Goal: Register for event/course

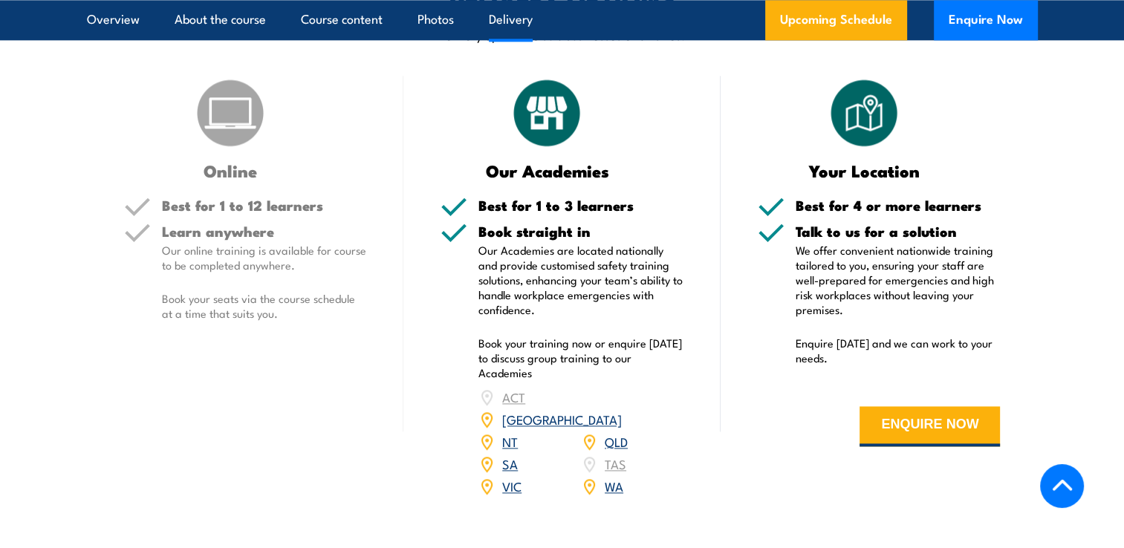
scroll to position [1970, 0]
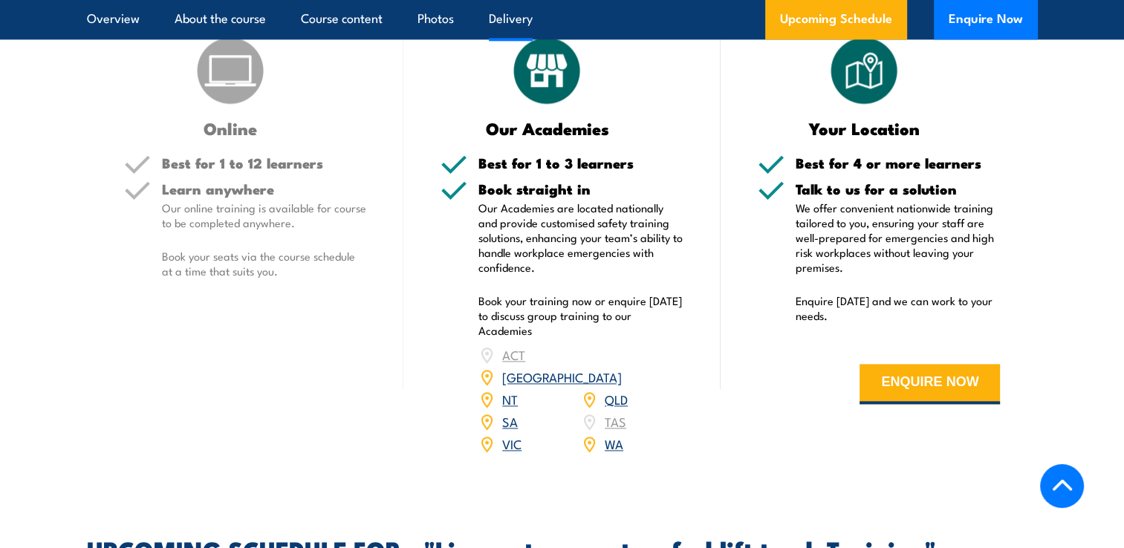
click at [613, 390] on link "QLD" at bounding box center [616, 399] width 23 height 18
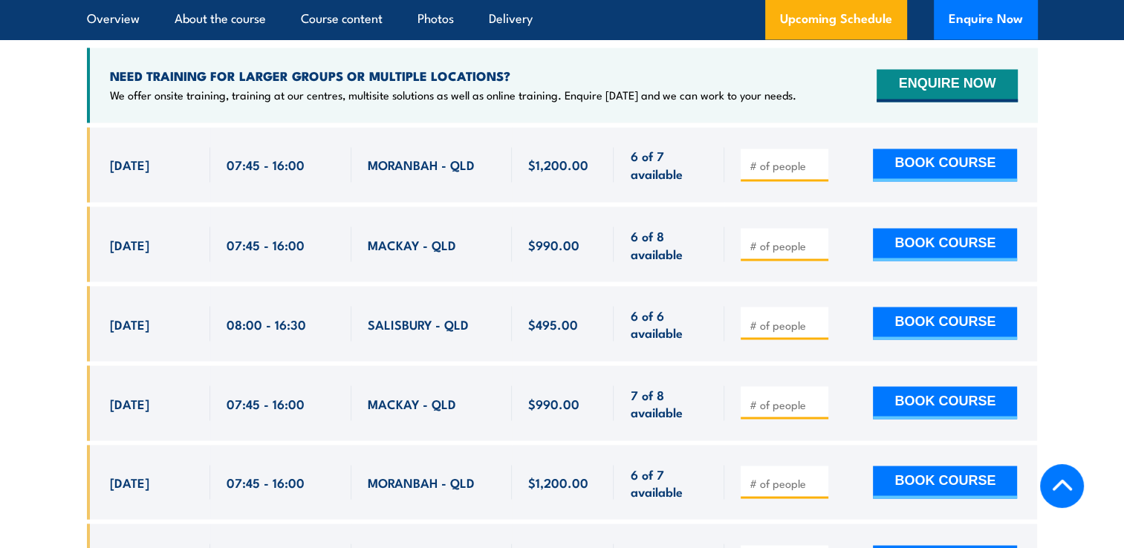
scroll to position [2561, 0]
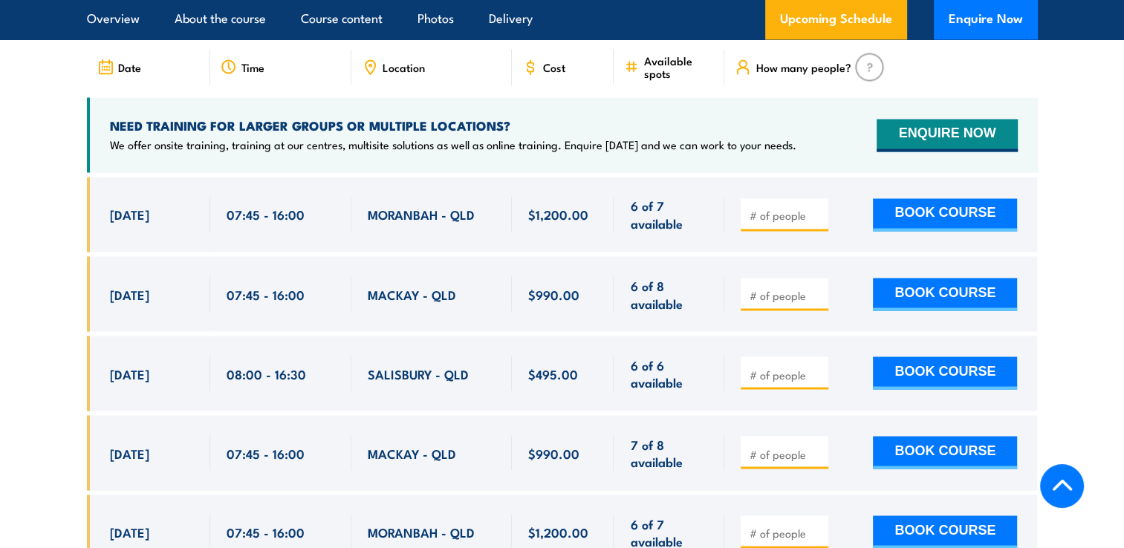
click at [128, 365] on span "[DATE]" at bounding box center [129, 373] width 39 height 17
click at [924, 357] on button "BOOK COURSE" at bounding box center [945, 373] width 144 height 33
type input "1"
click at [814, 367] on input "1" at bounding box center [786, 374] width 74 height 15
click at [921, 357] on button "BOOK COURSE" at bounding box center [945, 373] width 144 height 33
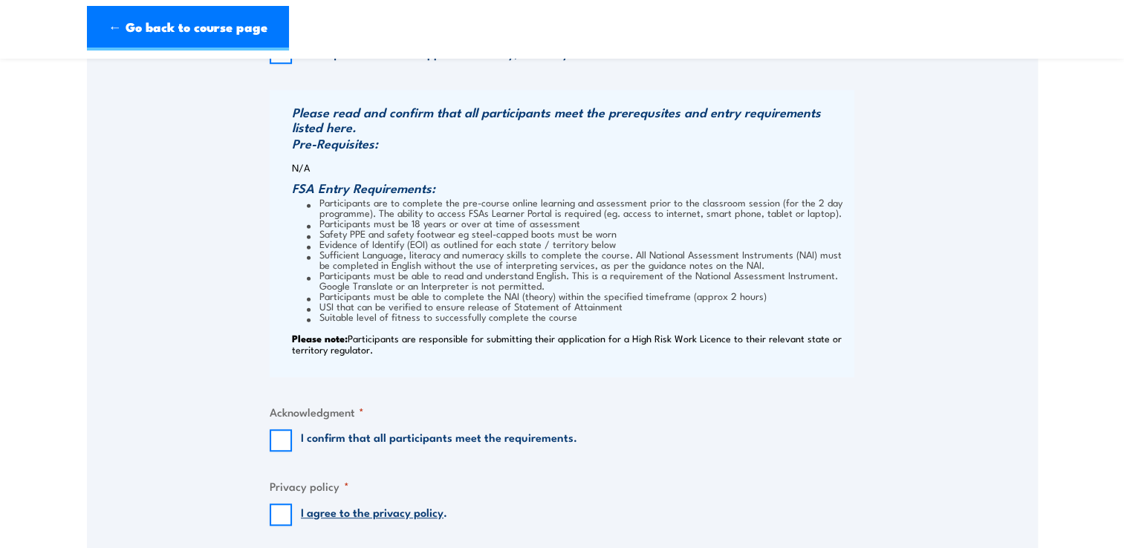
scroll to position [1189, 0]
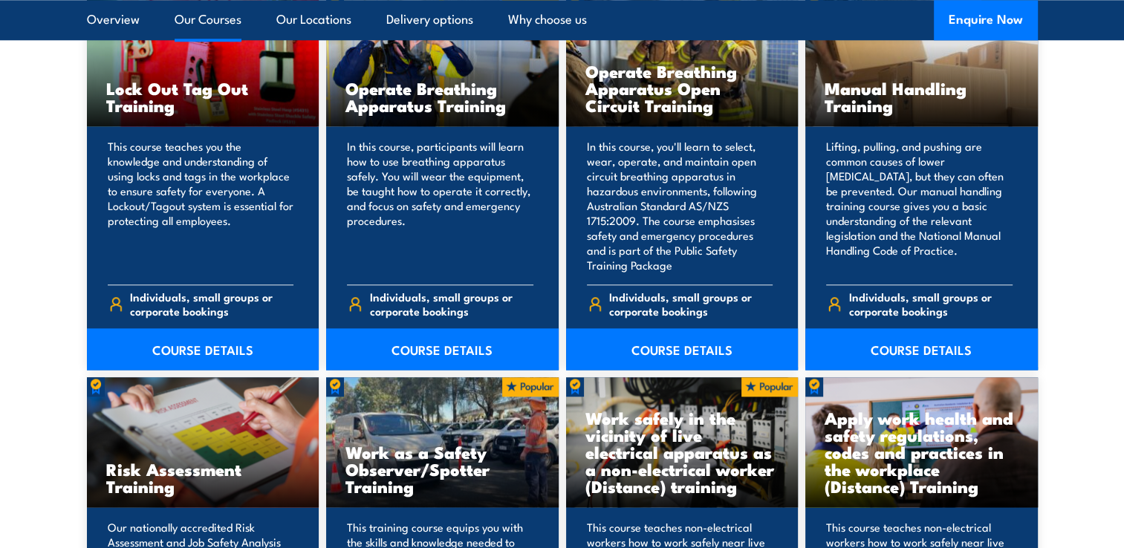
scroll to position [1560, 0]
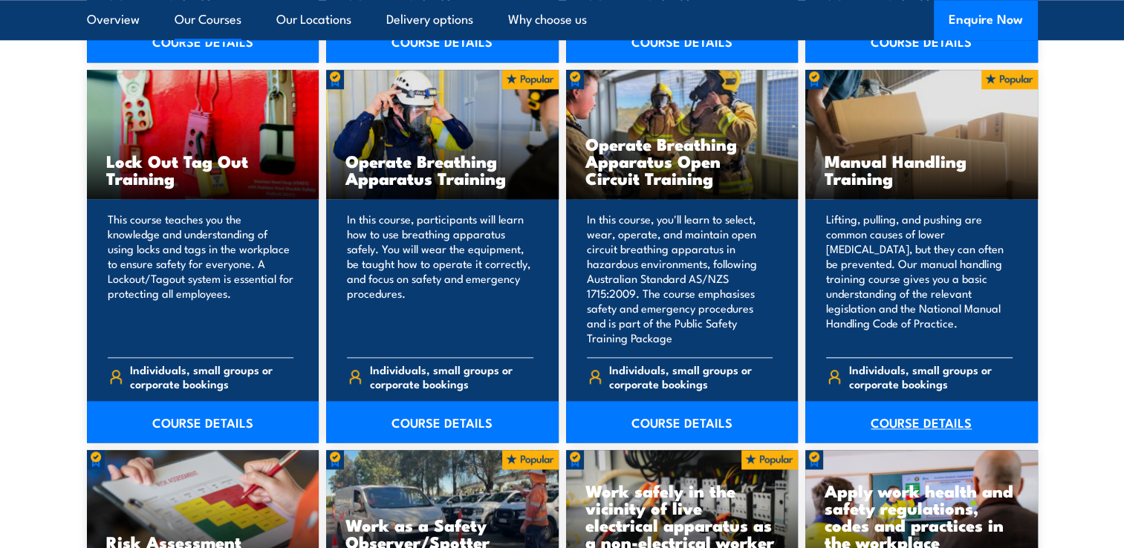
click at [909, 424] on link "COURSE DETAILS" at bounding box center [921, 422] width 233 height 42
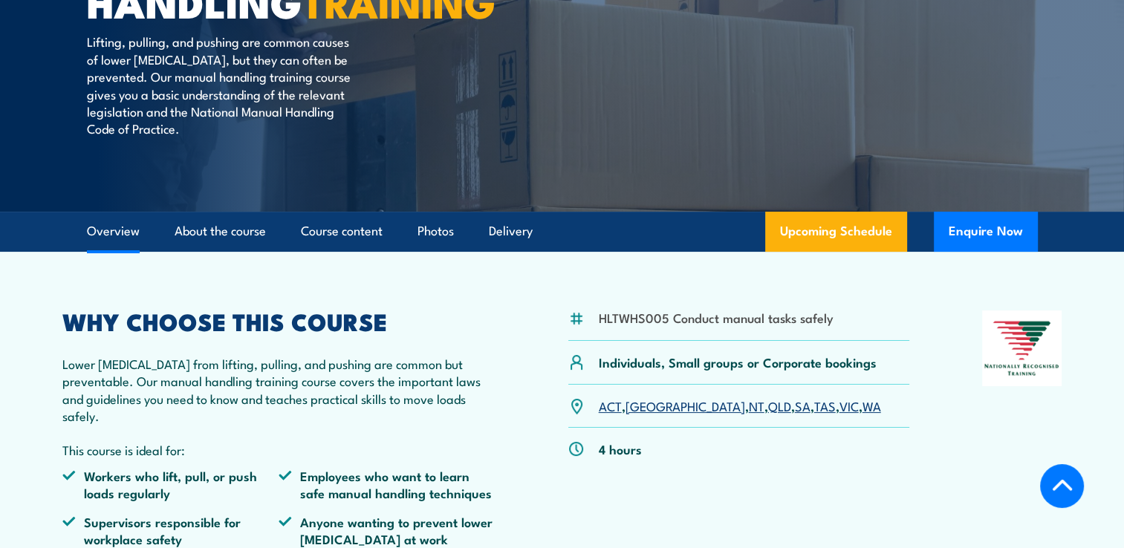
scroll to position [149, 0]
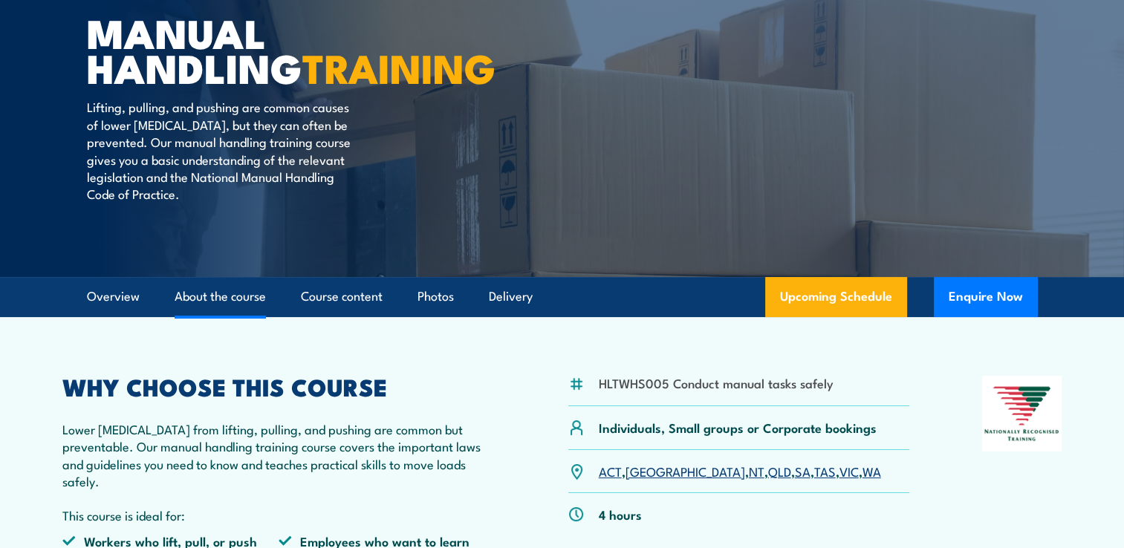
click at [207, 311] on link "About the course" at bounding box center [220, 296] width 91 height 39
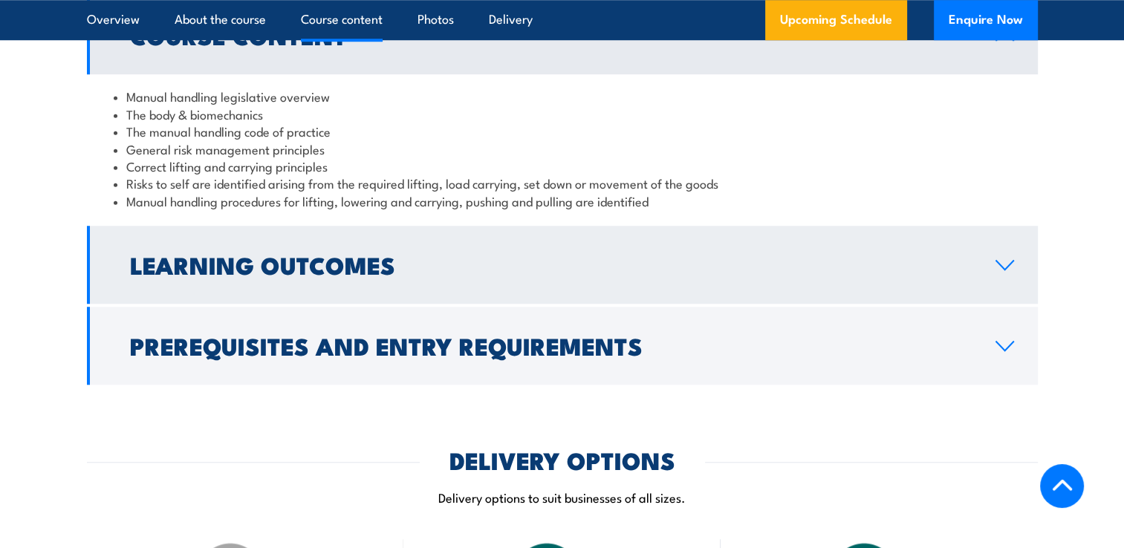
scroll to position [1299, 0]
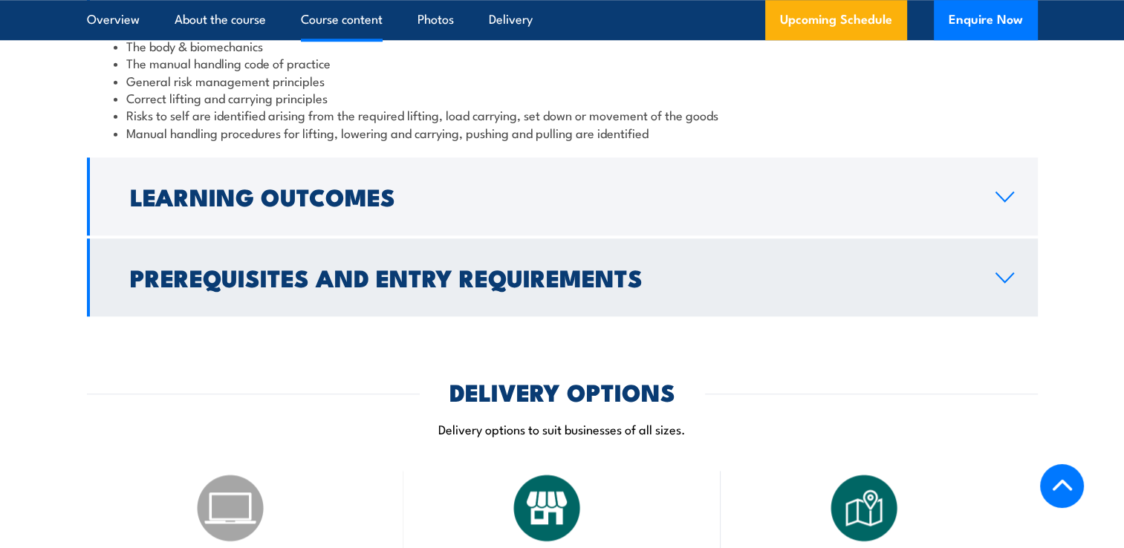
click at [487, 288] on h2 "Prerequisites and Entry Requirements" at bounding box center [551, 277] width 842 height 21
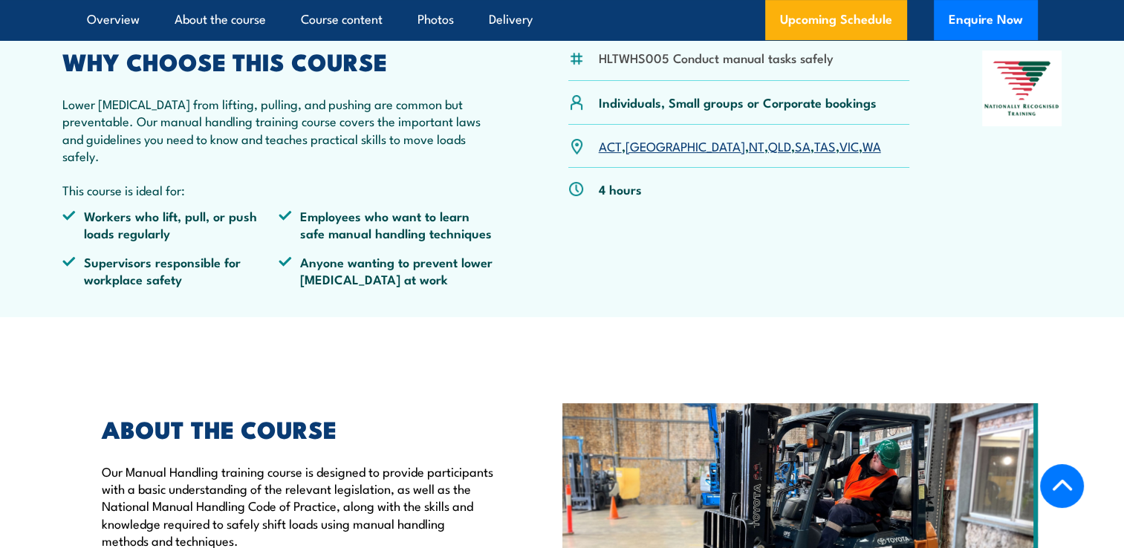
scroll to position [407, 0]
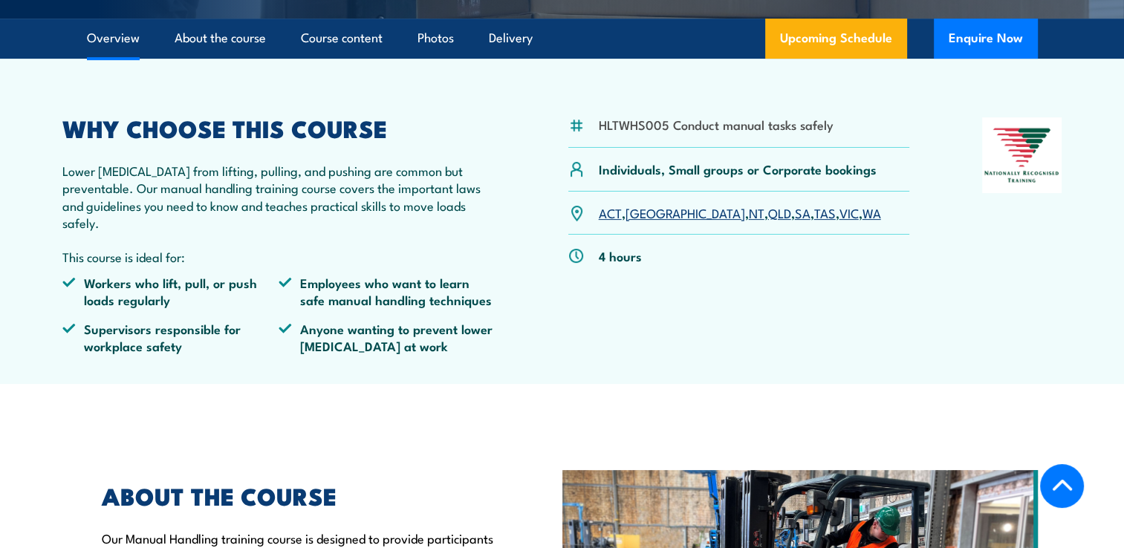
click at [768, 221] on link "QLD" at bounding box center [779, 213] width 23 height 18
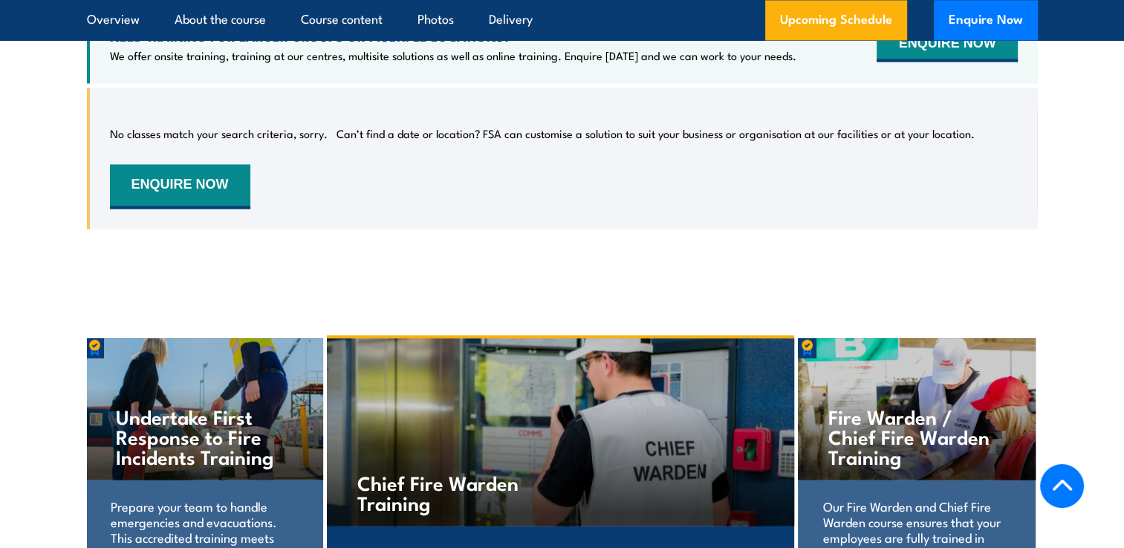
scroll to position [2119, 0]
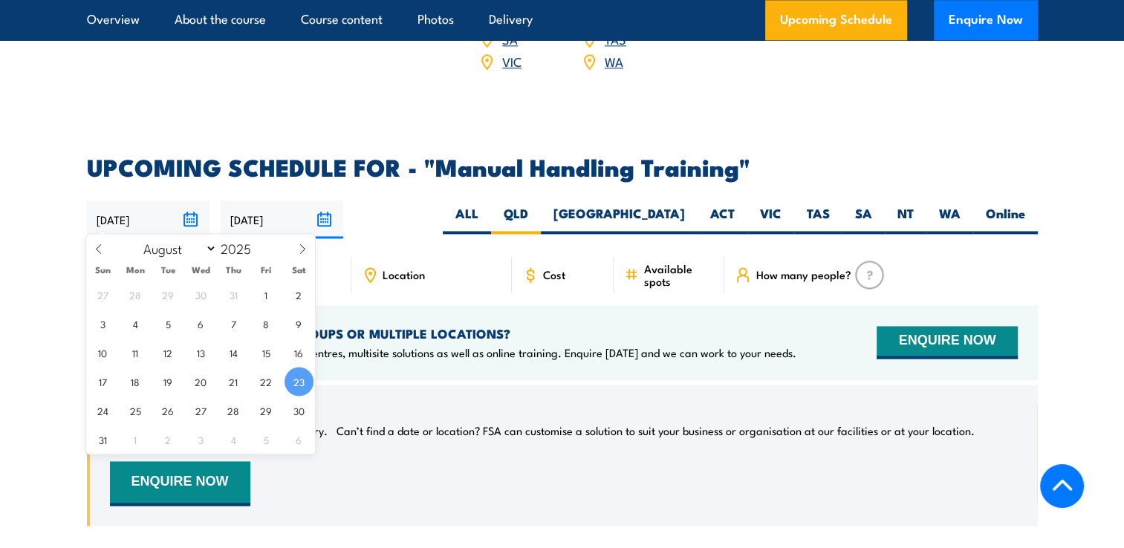
click at [192, 212] on input "[DATE]" at bounding box center [148, 220] width 123 height 38
click at [304, 248] on icon at bounding box center [302, 249] width 10 height 10
select select "8"
click at [267, 381] on span "26" at bounding box center [266, 381] width 29 height 29
type input "26/09/2025"
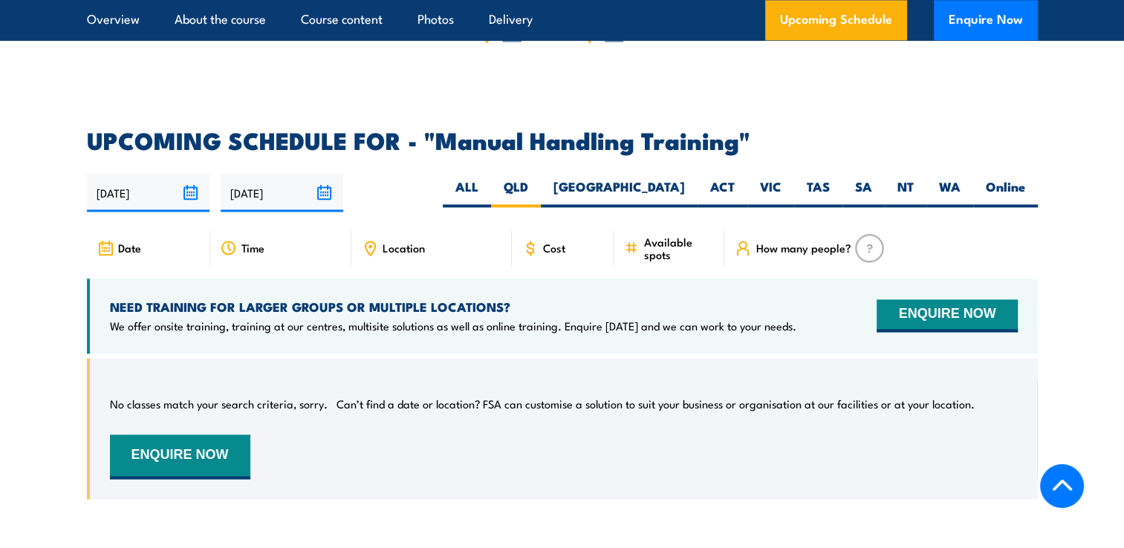
scroll to position [2119, 0]
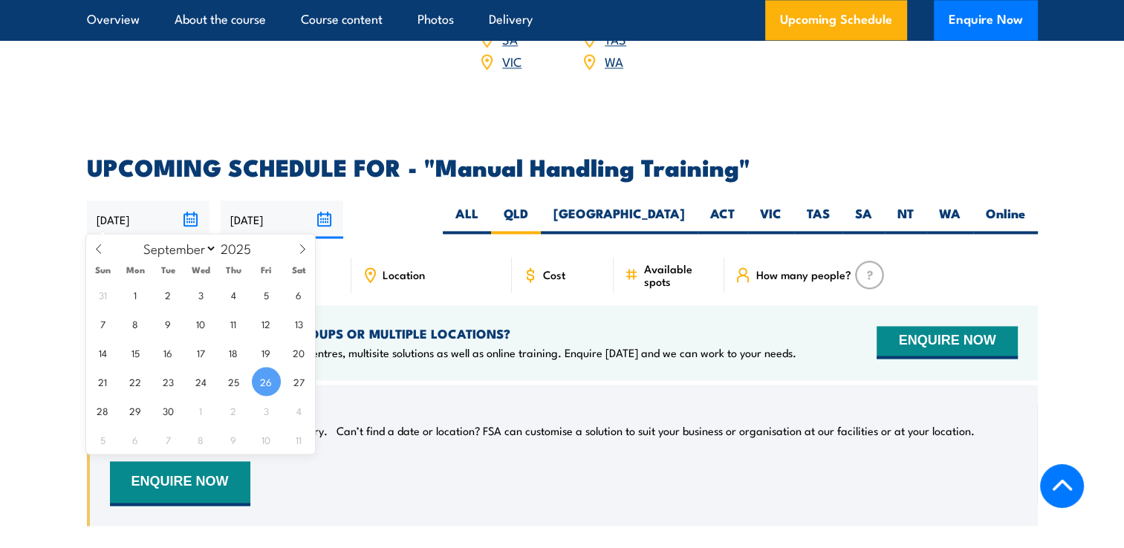
click at [127, 214] on input "[DATE]" at bounding box center [148, 220] width 123 height 38
click at [269, 378] on span "26" at bounding box center [266, 381] width 29 height 29
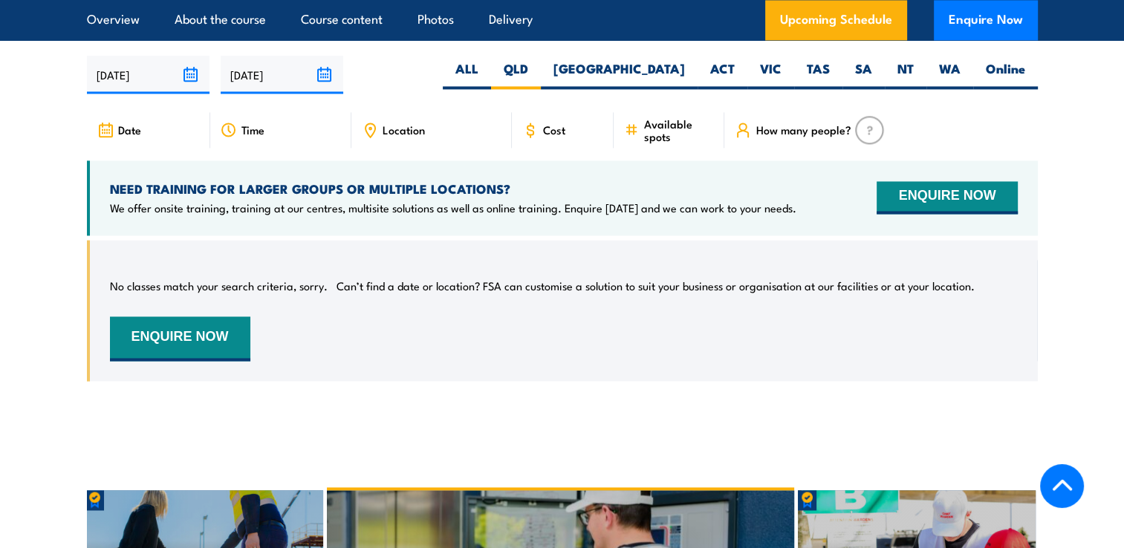
scroll to position [2268, 0]
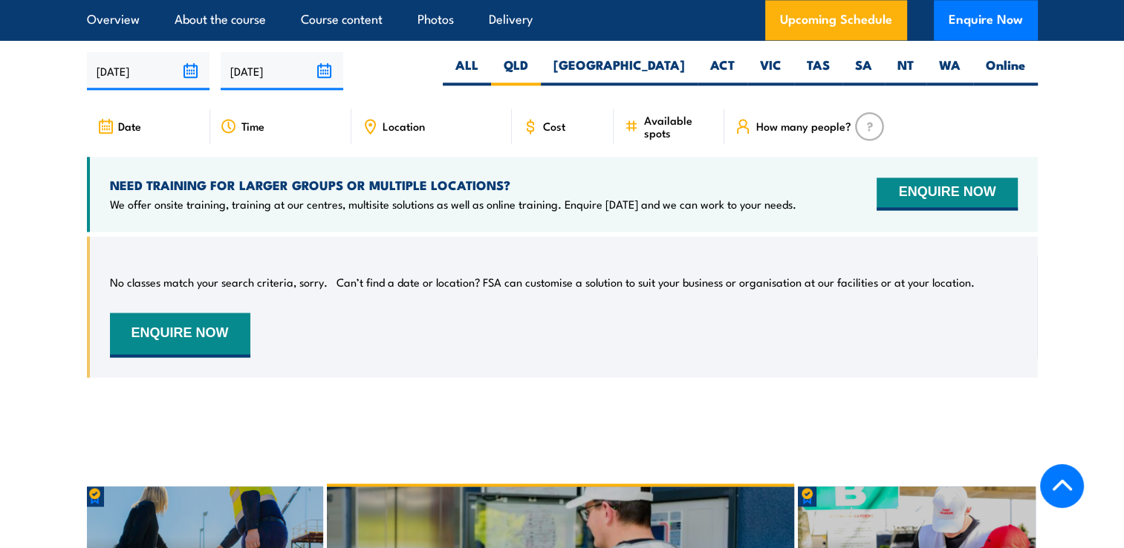
click at [389, 121] on span "Location" at bounding box center [404, 126] width 42 height 13
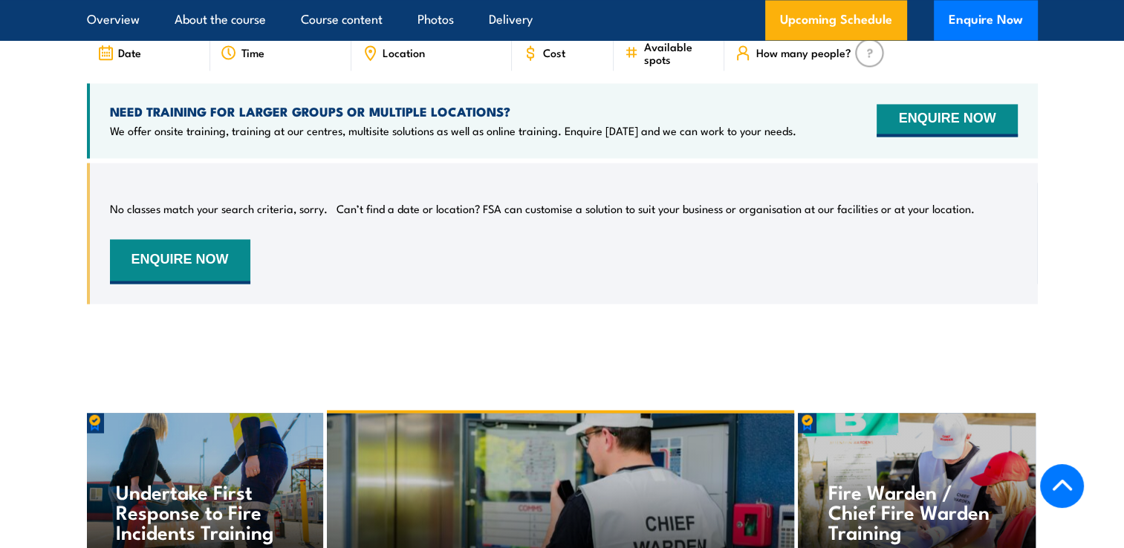
scroll to position [2342, 0]
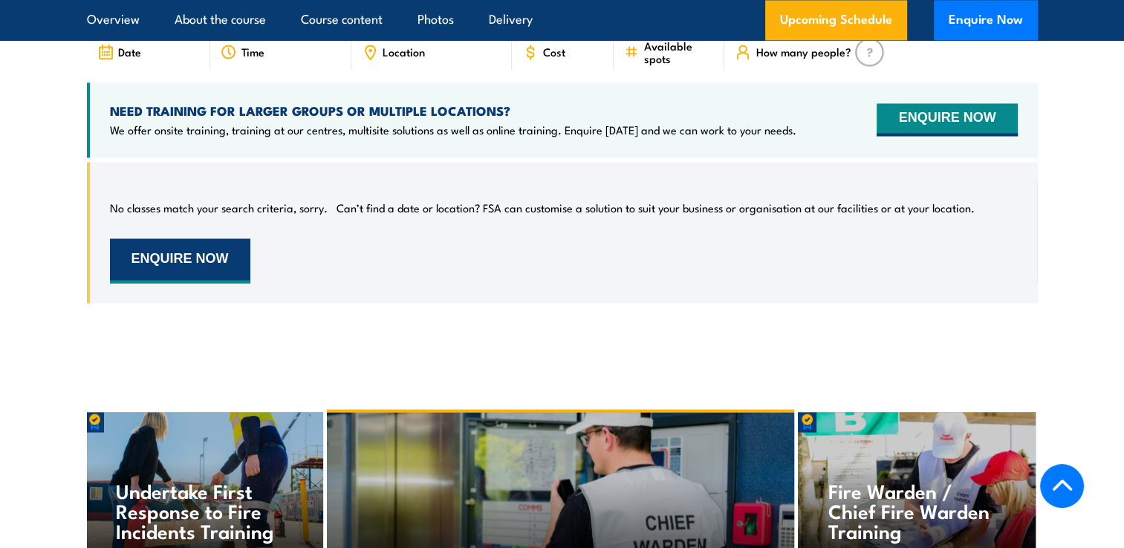
click at [181, 253] on button "ENQUIRE NOW" at bounding box center [180, 261] width 140 height 45
